Goal: Check status

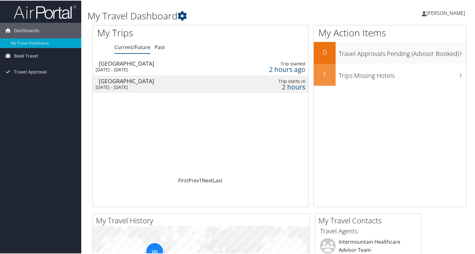
click at [156, 62] on div "Salt Lake City" at bounding box center [161, 63] width 125 height 6
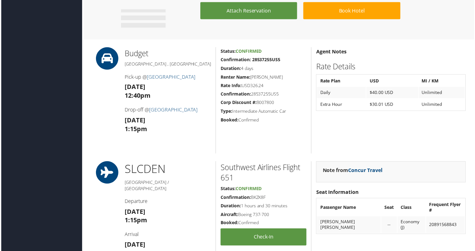
scroll to position [328, 0]
